Goal: Transaction & Acquisition: Book appointment/travel/reservation

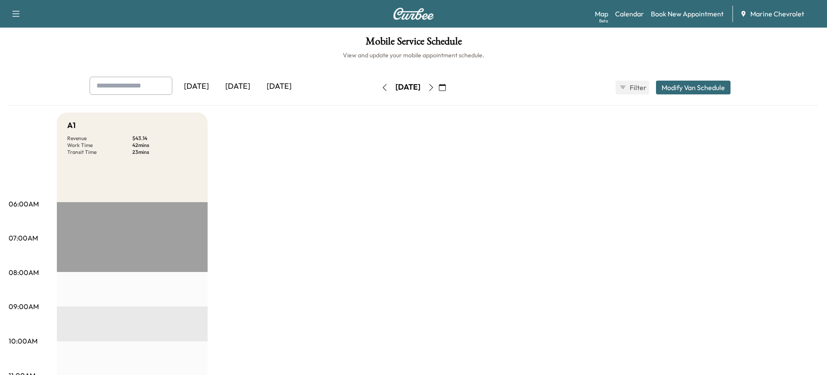
scroll to position [257, 0]
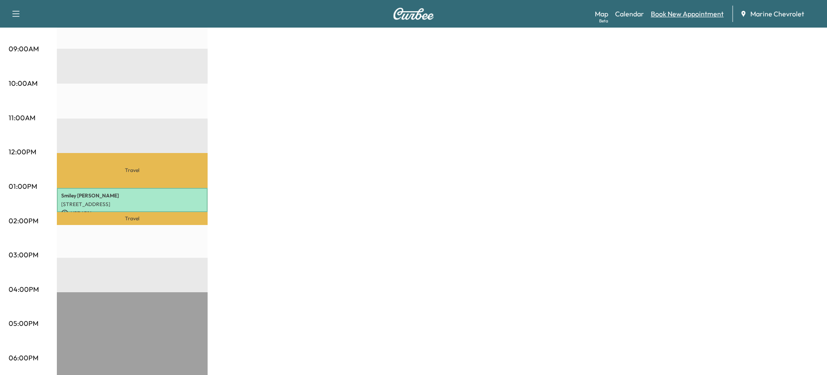
click at [687, 16] on link "Book New Appointment" at bounding box center [687, 14] width 73 height 10
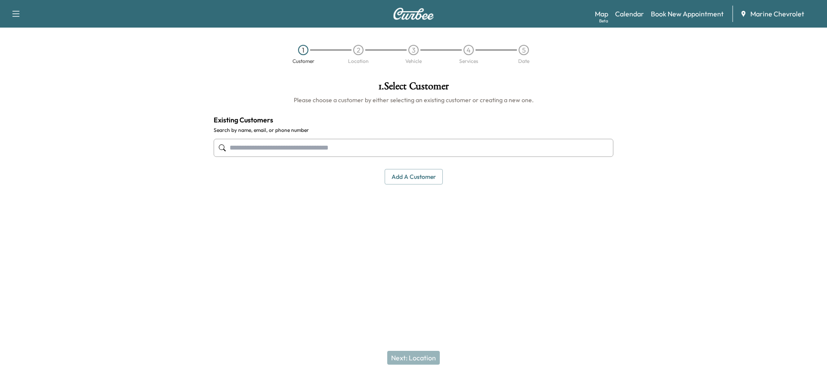
click at [333, 143] on input "text" at bounding box center [414, 148] width 400 height 18
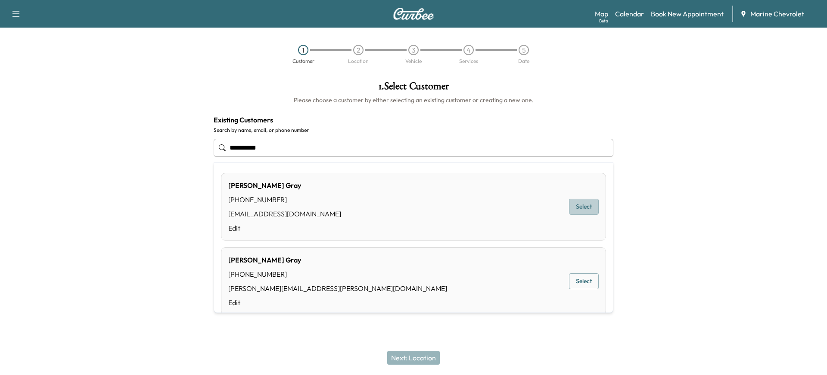
click at [585, 207] on button "Select" at bounding box center [584, 206] width 30 height 16
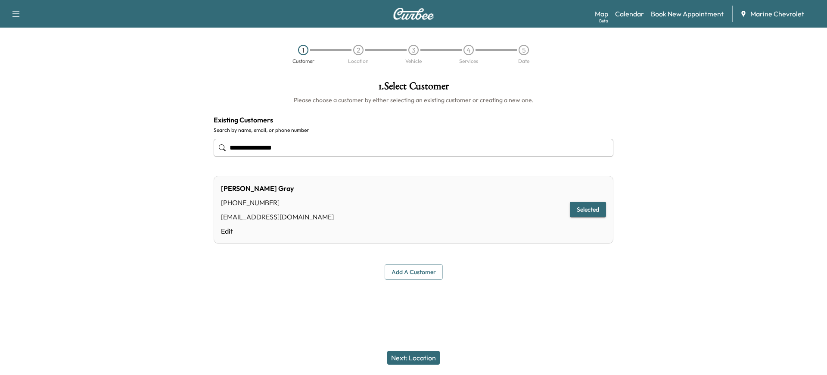
type input "**********"
click at [404, 359] on button "Next: Location" at bounding box center [413, 357] width 53 height 14
